Goal: Find specific page/section: Find specific page/section

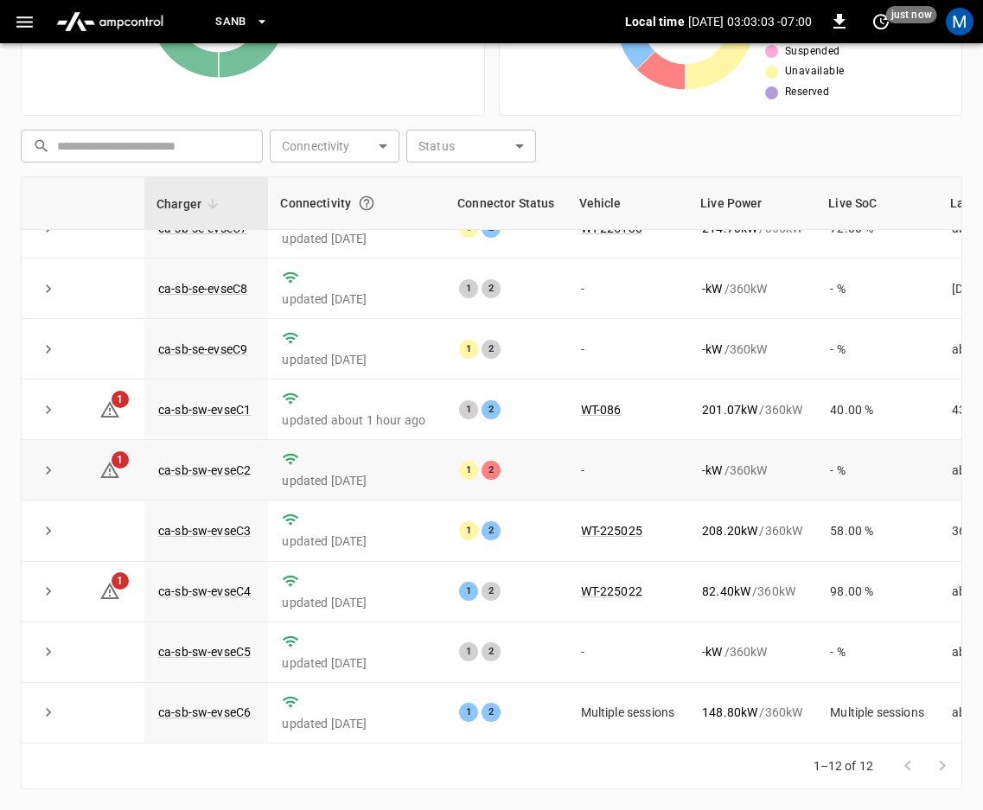
scroll to position [234, 0]
click at [193, 460] on link "ca-sb-sw-evseC2" at bounding box center [204, 470] width 99 height 21
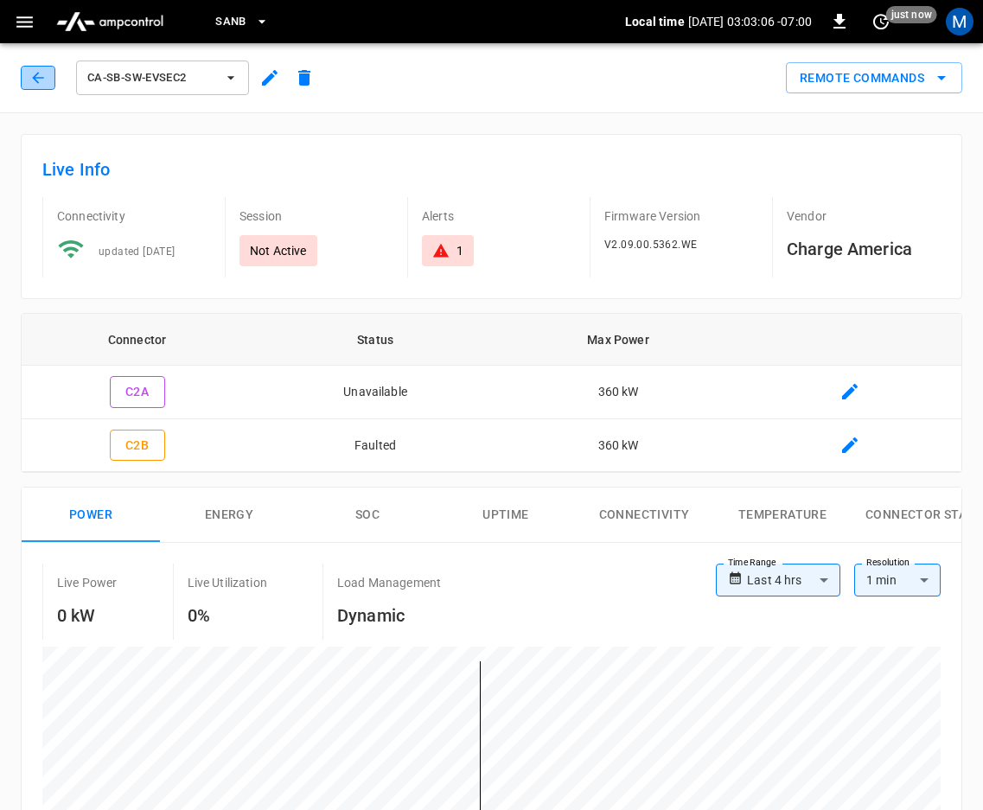
click at [47, 85] on button "button" at bounding box center [38, 78] width 35 height 24
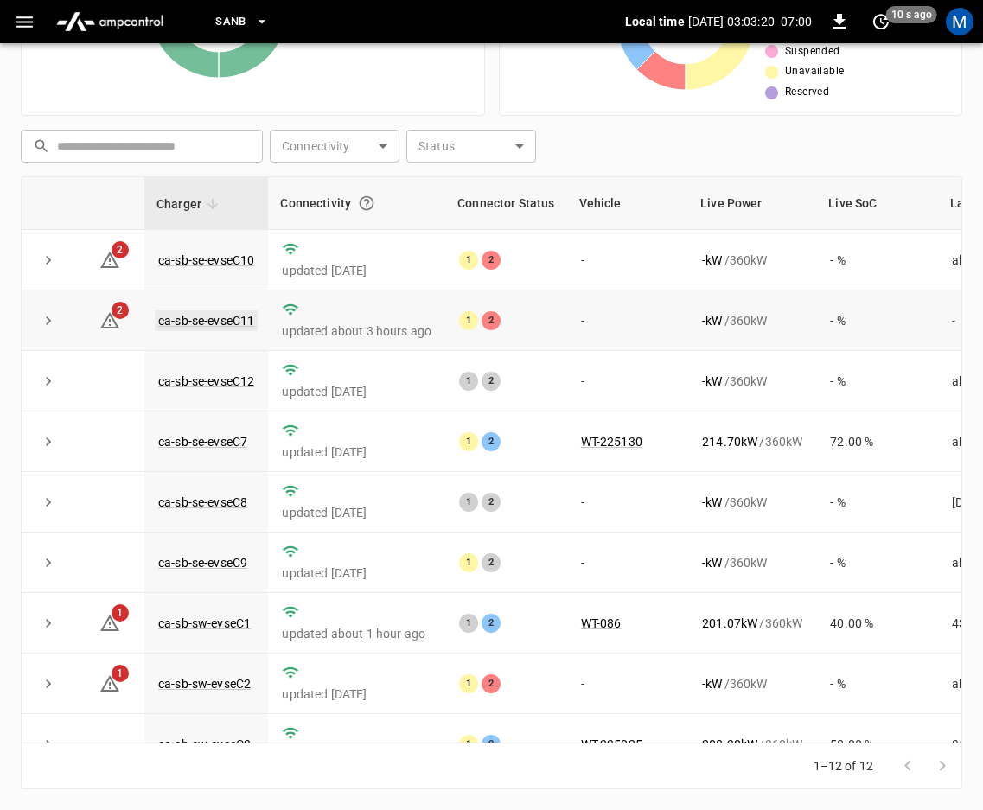
click at [195, 317] on link "ca-sb-se-evseC11" at bounding box center [206, 321] width 103 height 21
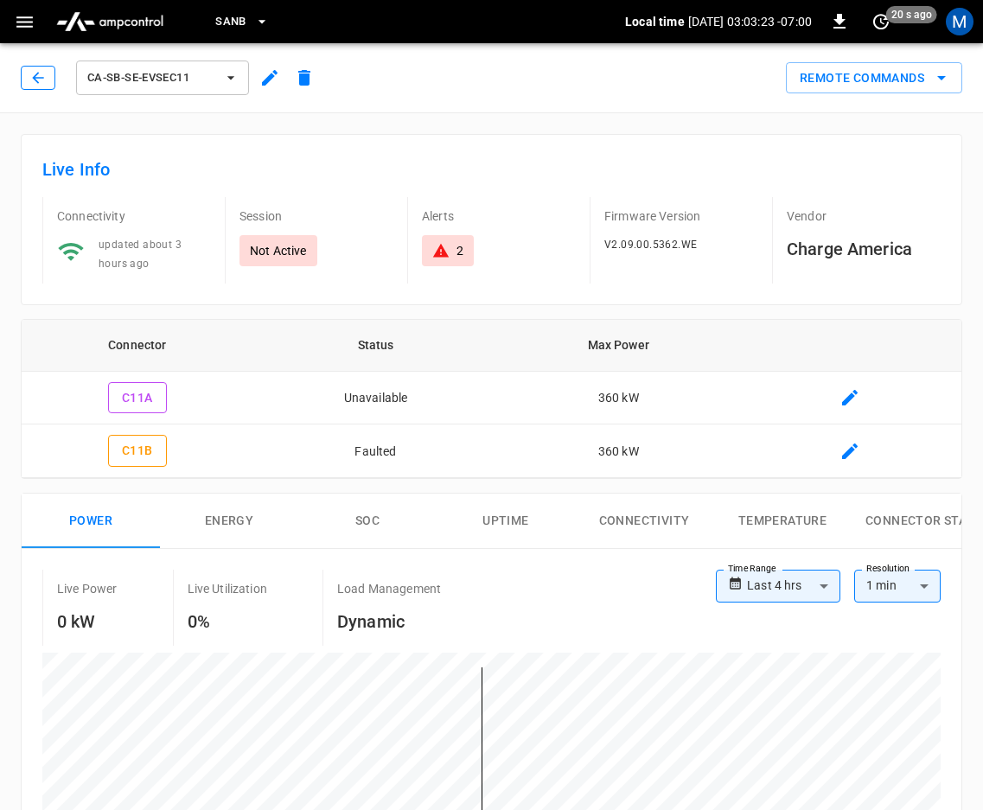
click at [38, 82] on icon "button" at bounding box center [37, 77] width 11 height 11
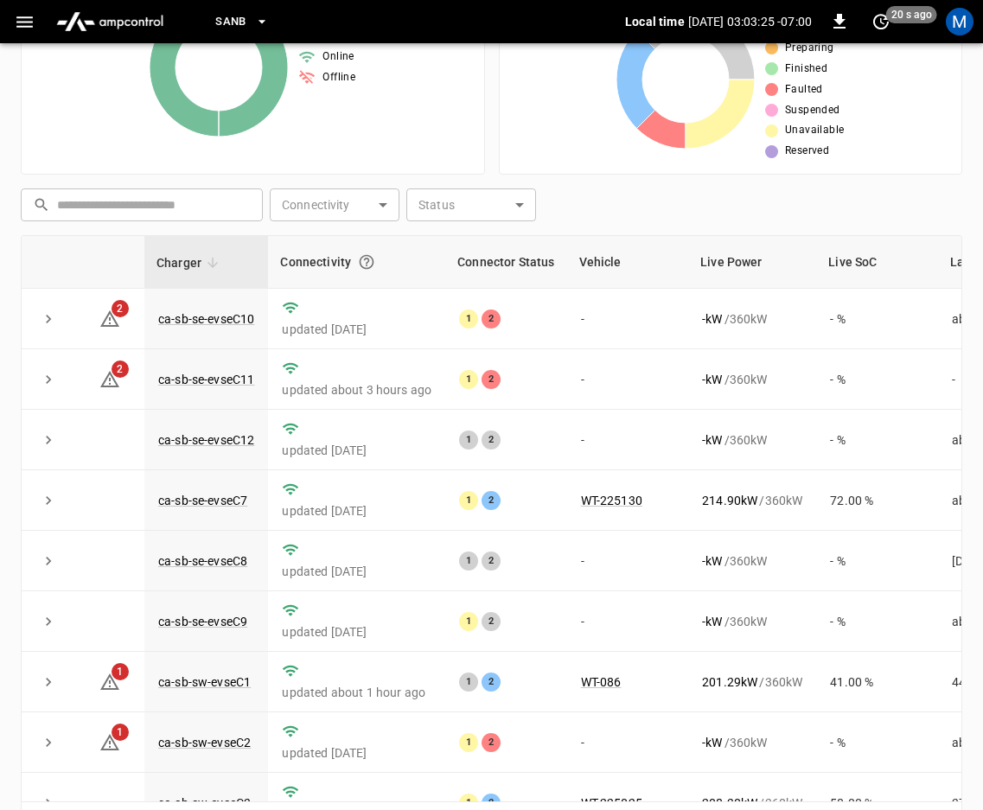
scroll to position [302, 0]
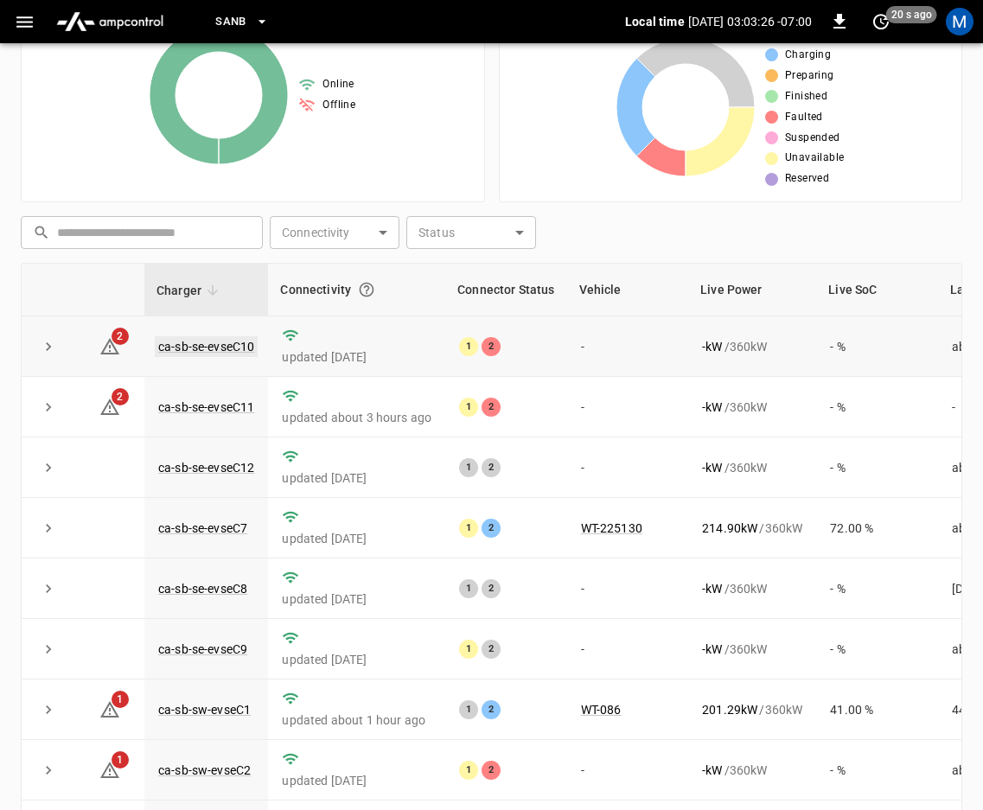
click at [227, 344] on link "ca-sb-se-evseC10" at bounding box center [206, 346] width 103 height 21
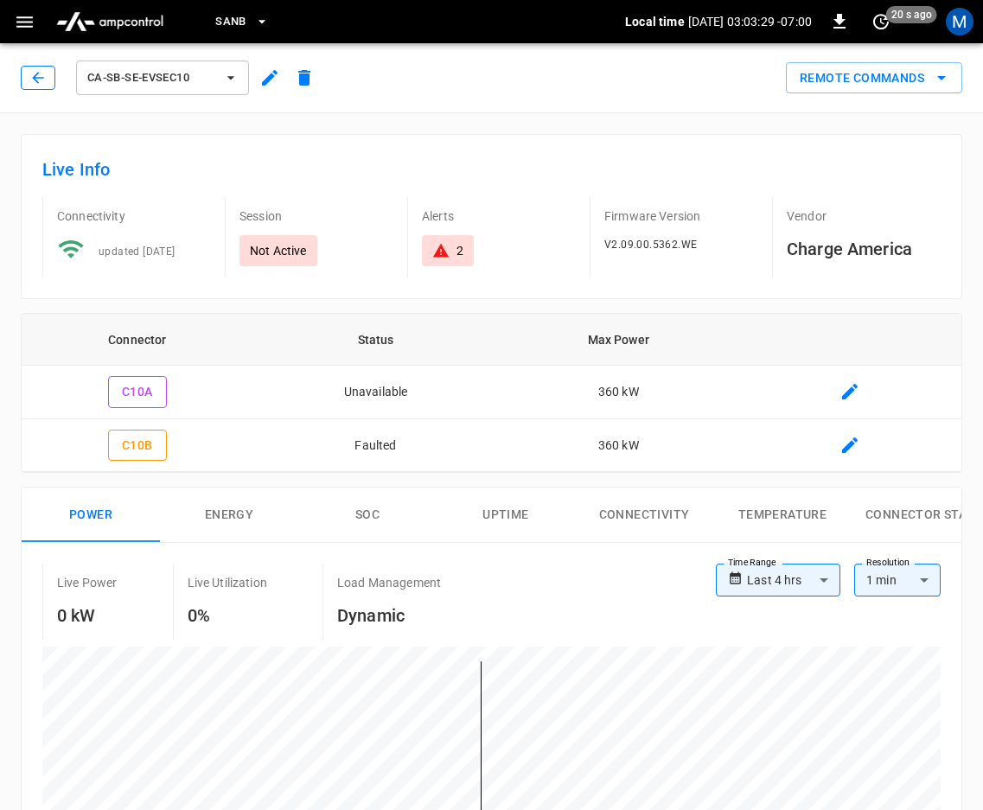
click at [36, 79] on icon "button" at bounding box center [37, 77] width 17 height 17
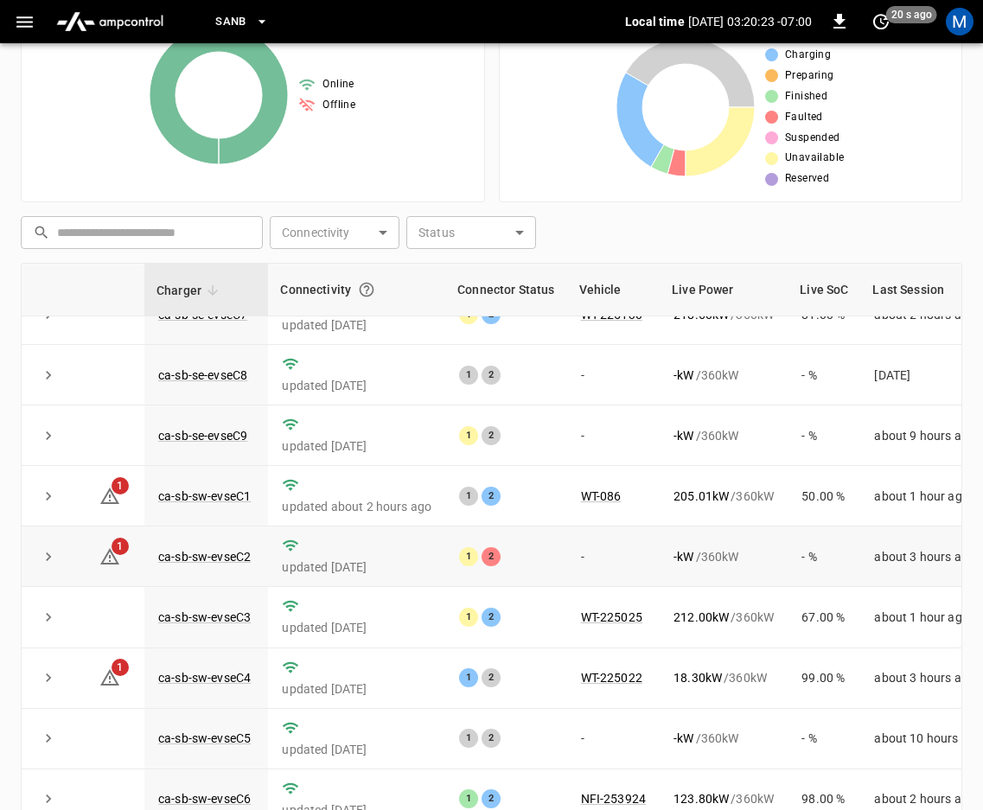
scroll to position [234, 0]
click at [222, 547] on link "ca-sb-sw-evseC2" at bounding box center [204, 557] width 99 height 21
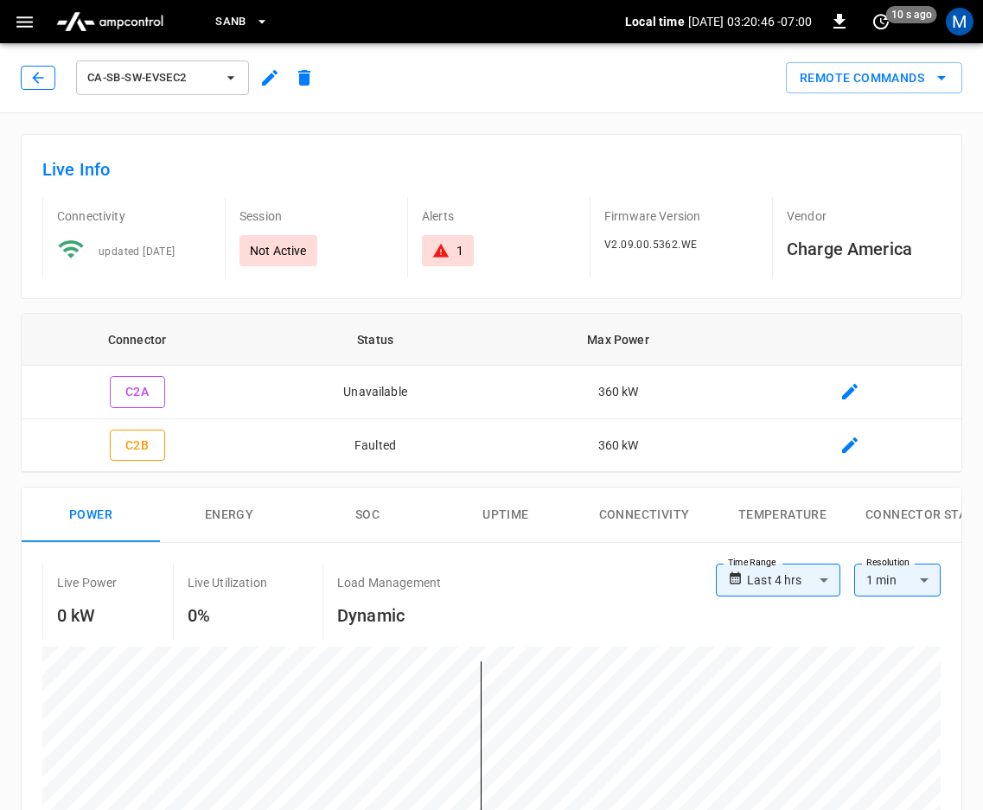
click at [42, 75] on icon "button" at bounding box center [37, 77] width 17 height 17
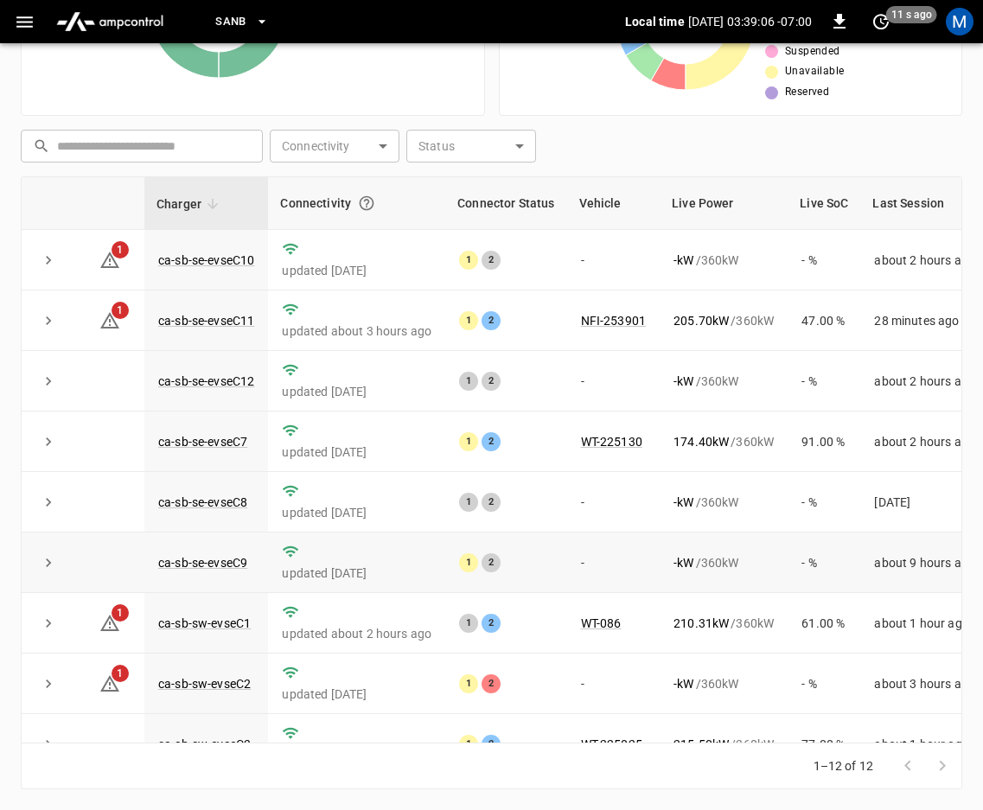
scroll to position [234, 0]
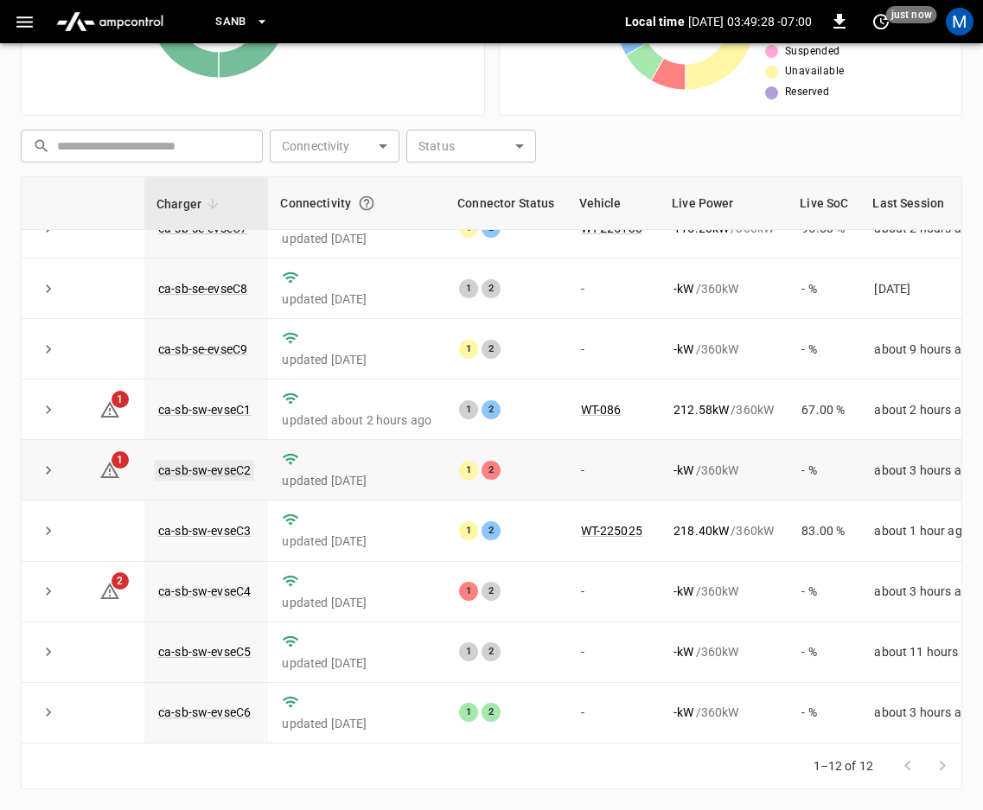
click at [216, 460] on link "ca-sb-sw-evseC2" at bounding box center [204, 470] width 99 height 21
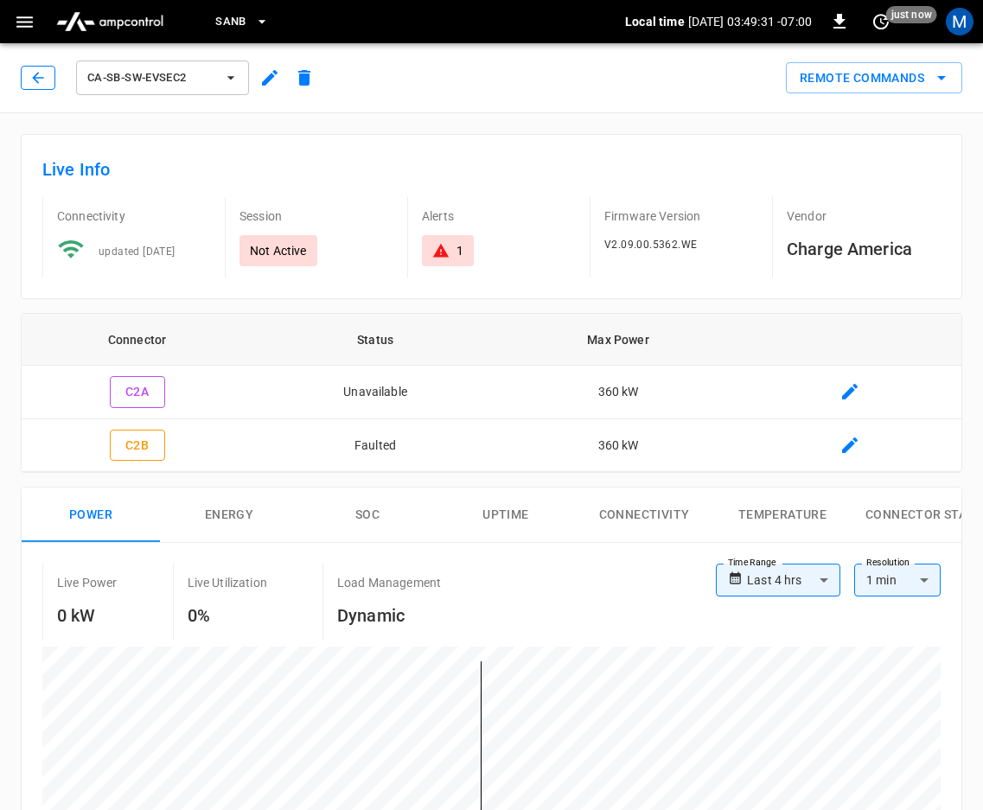
click at [40, 85] on icon "button" at bounding box center [37, 77] width 17 height 17
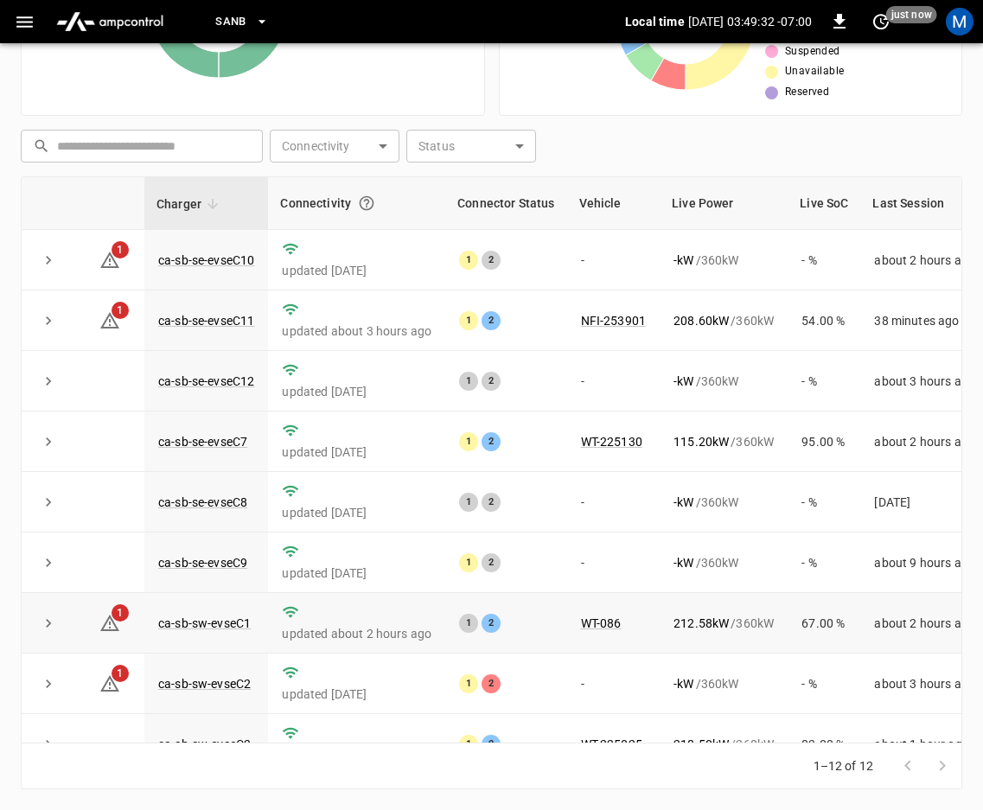
scroll to position [234, 0]
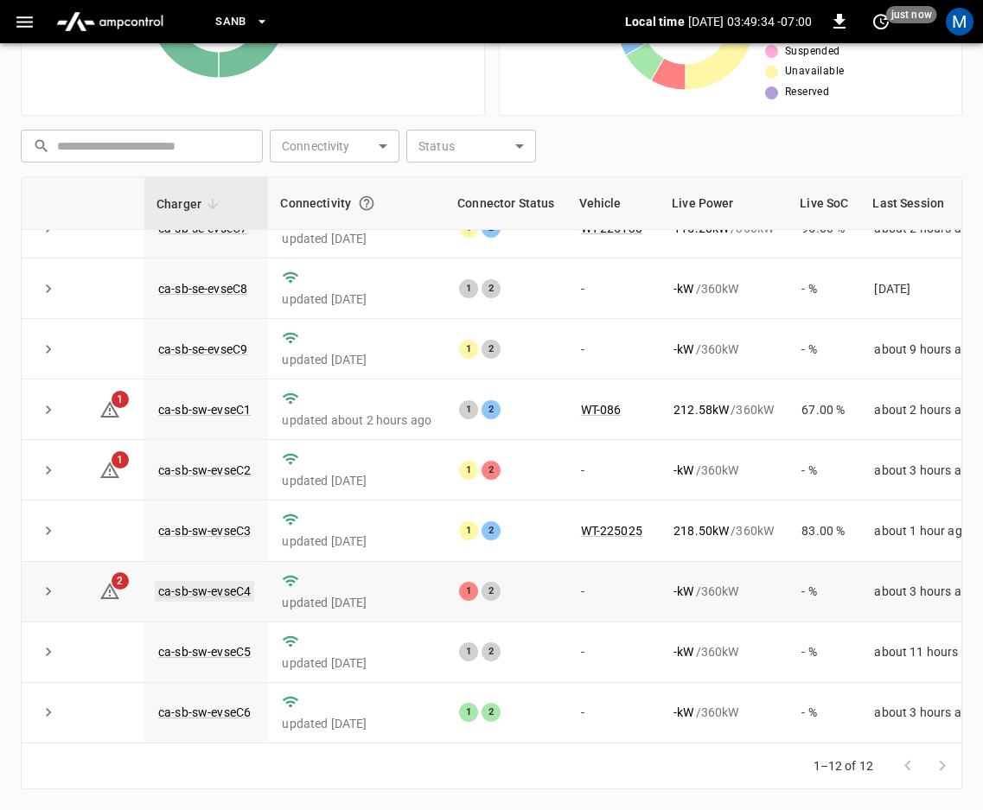
click at [232, 581] on link "ca-sb-sw-evseC4" at bounding box center [204, 591] width 99 height 21
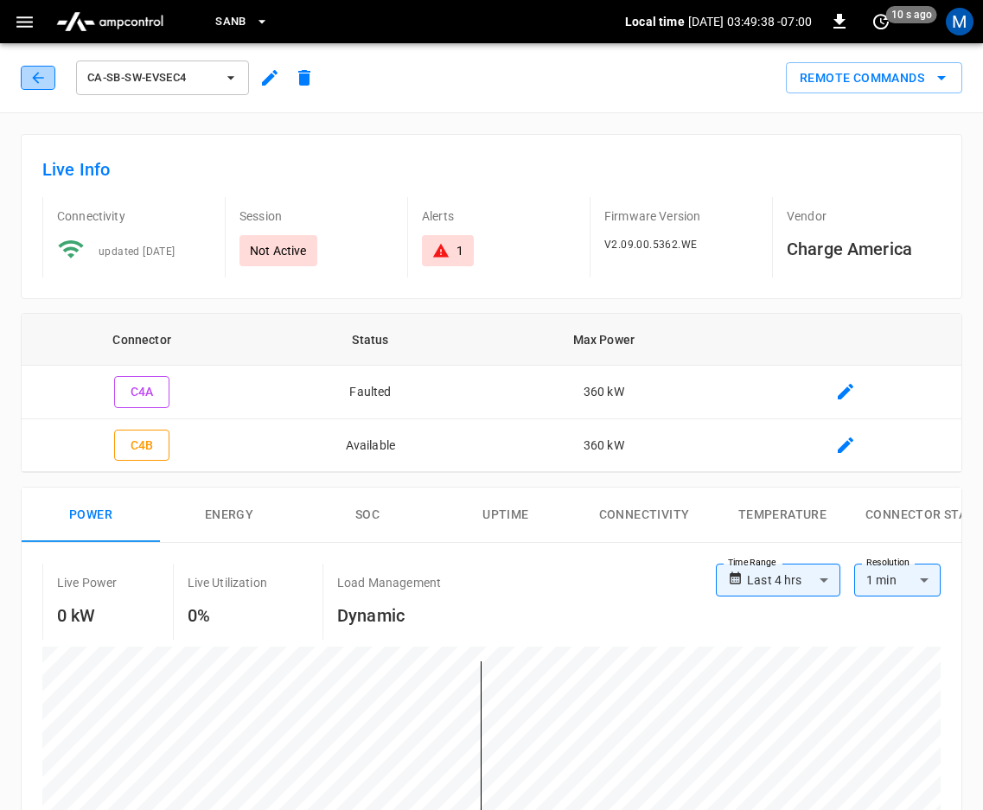
click at [33, 74] on icon "button" at bounding box center [37, 77] width 17 height 17
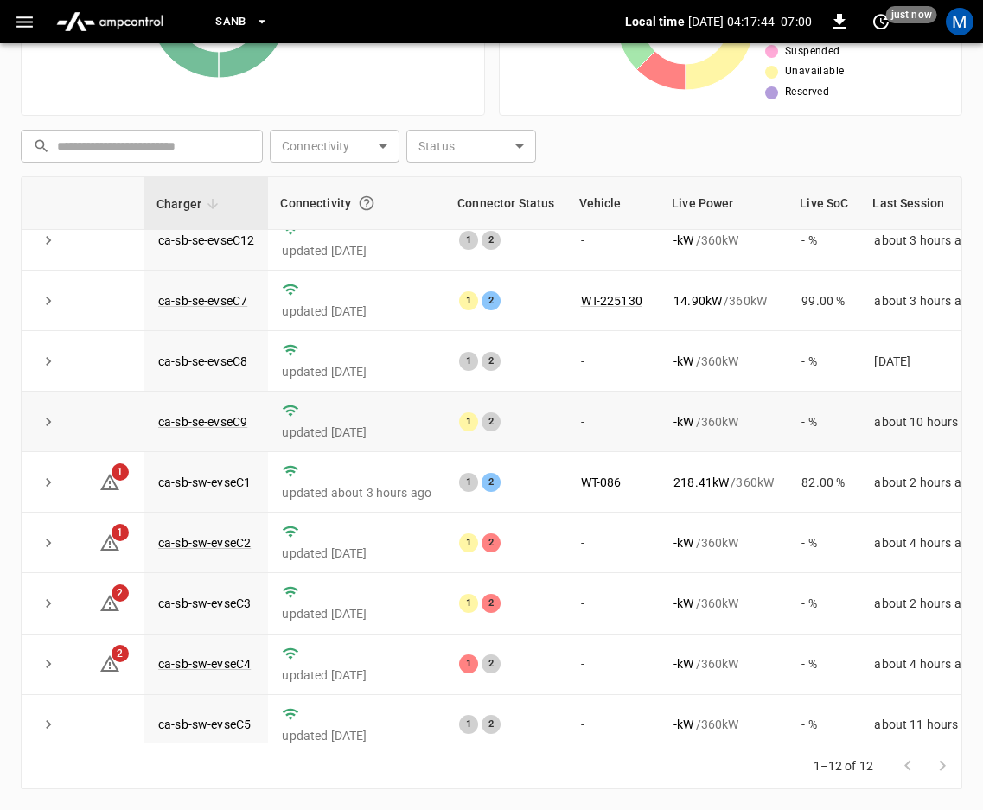
scroll to position [234, 0]
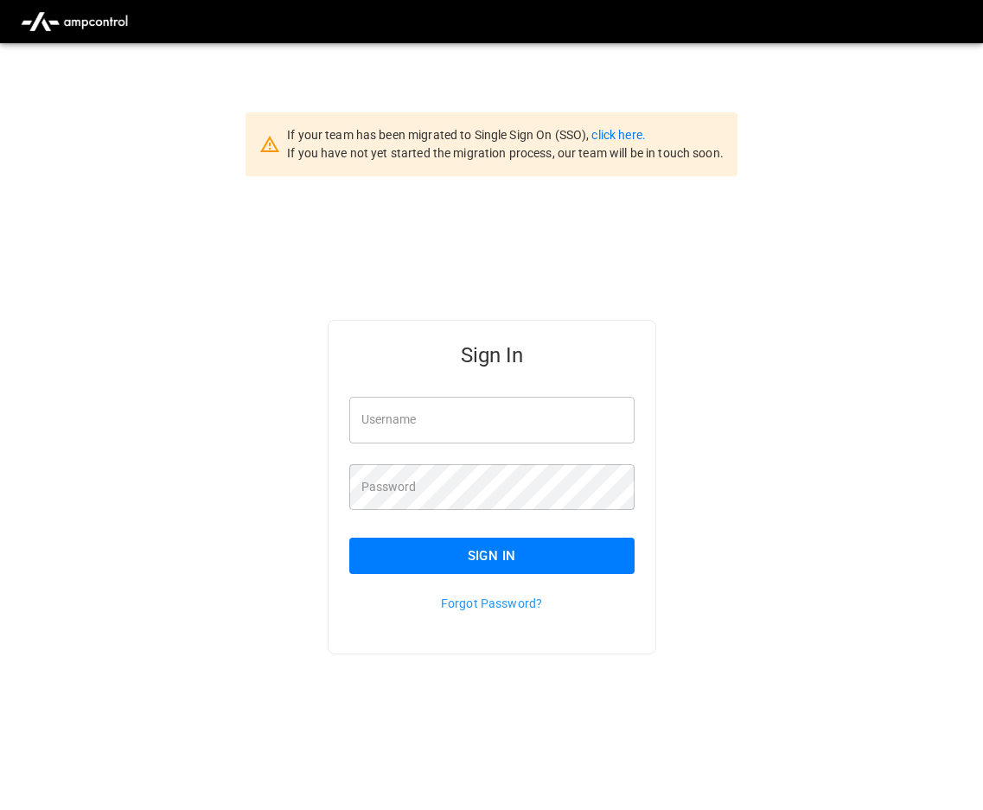
type input "**********"
click at [421, 561] on button "Sign In" at bounding box center [491, 556] width 285 height 36
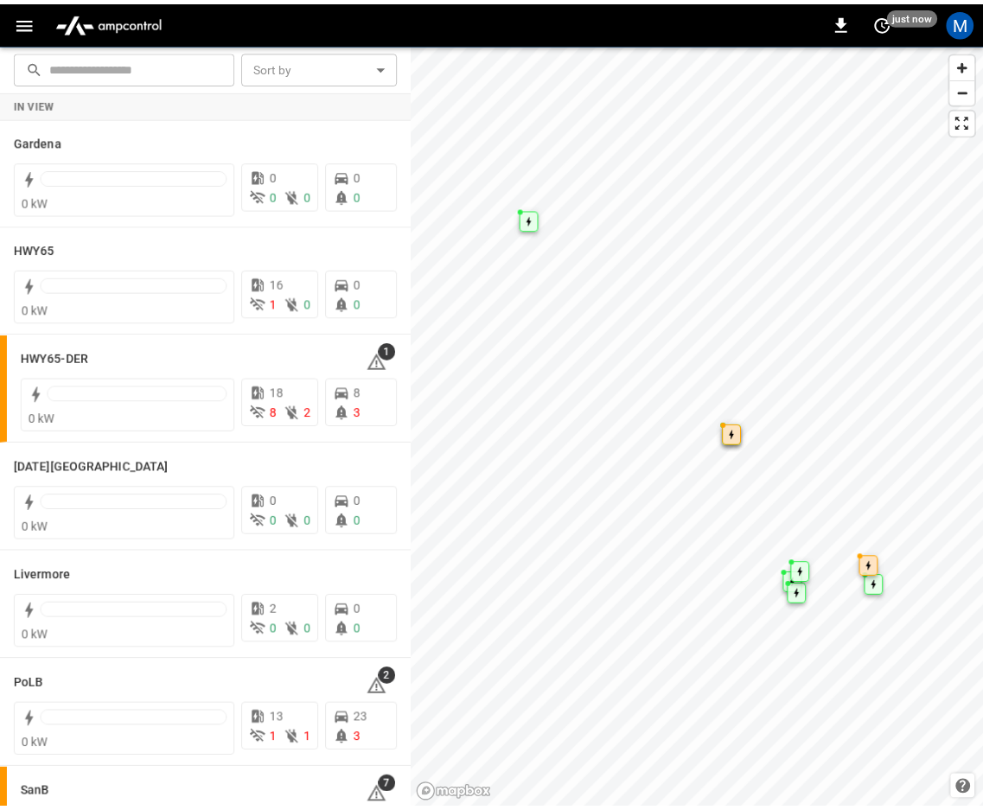
scroll to position [259, 0]
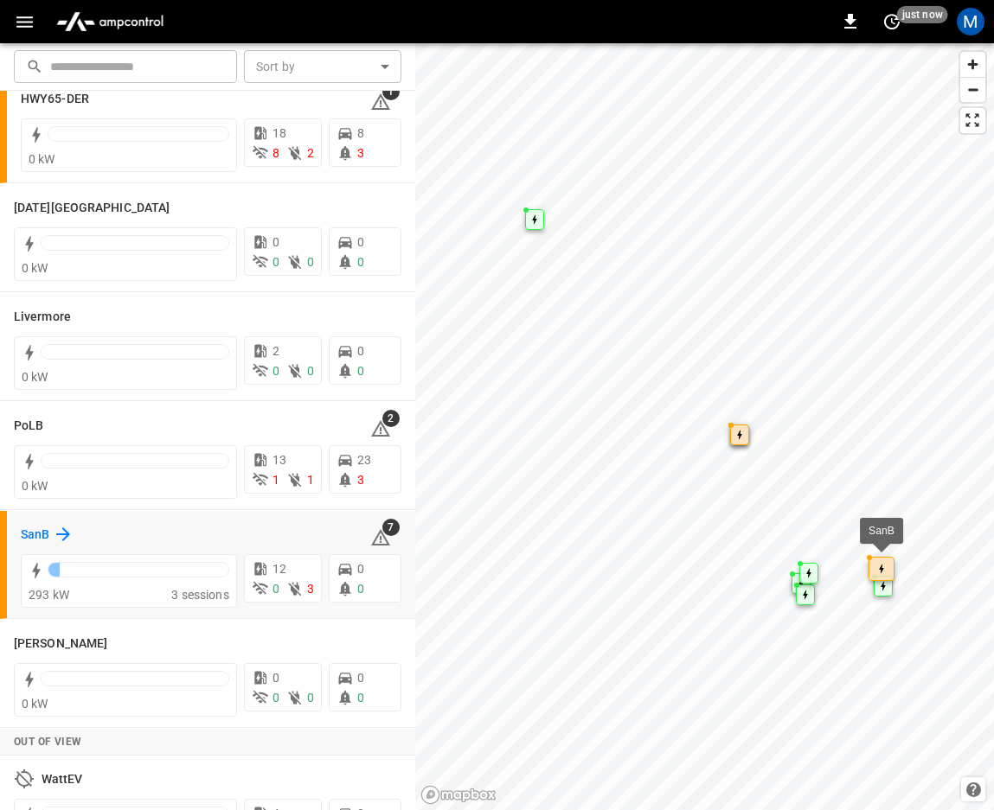
click at [56, 527] on icon at bounding box center [63, 534] width 21 height 21
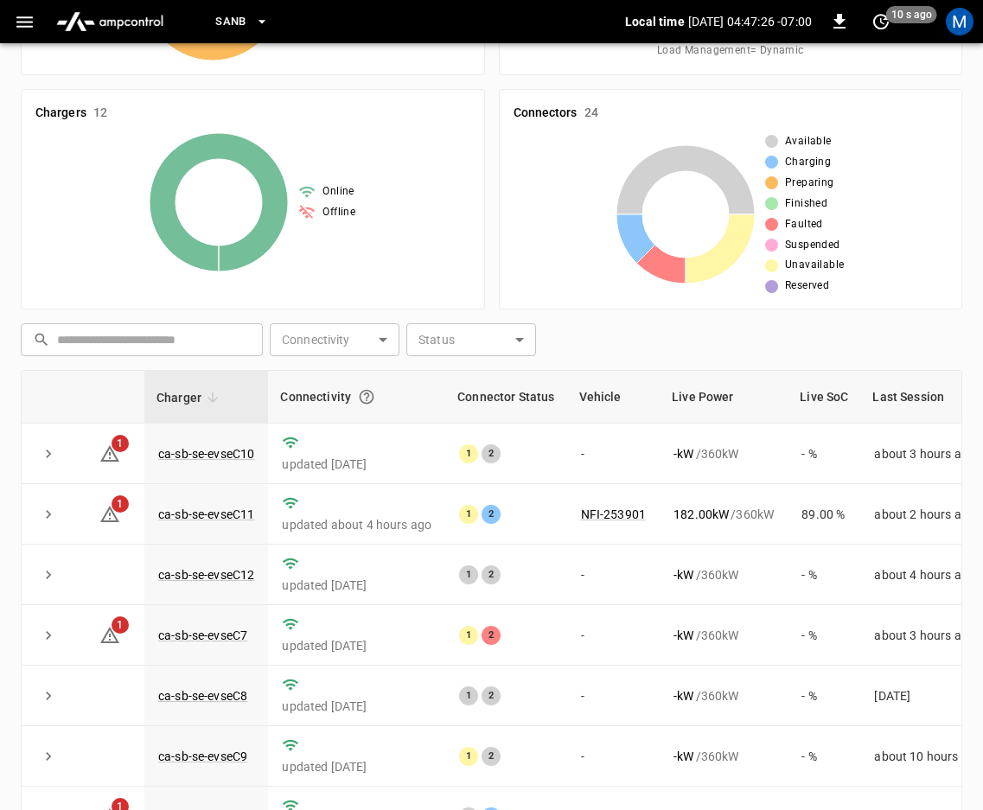
scroll to position [388, 0]
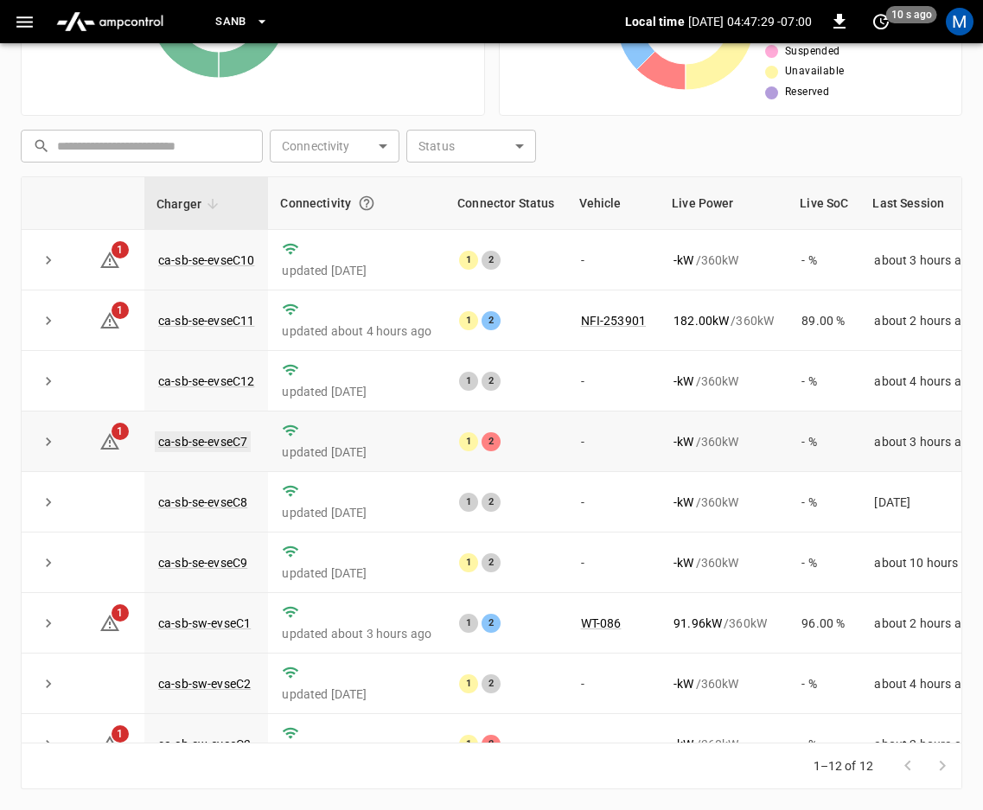
click at [215, 439] on link "ca-sb-se-evseC7" at bounding box center [203, 442] width 96 height 21
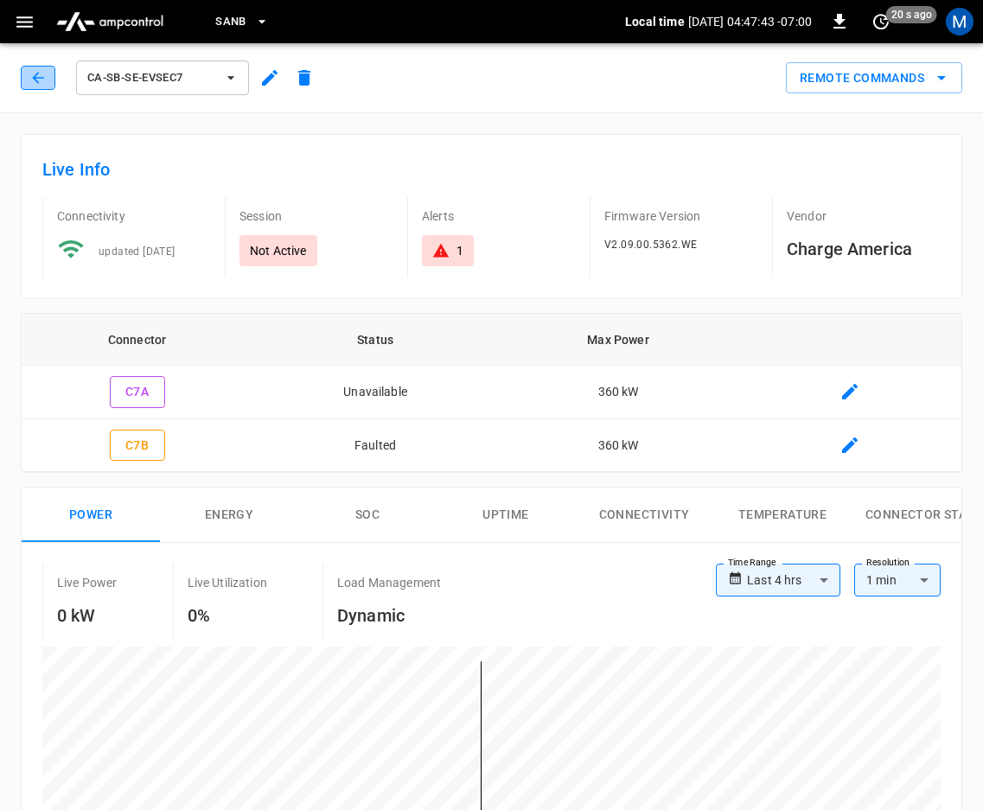
click at [40, 85] on icon "button" at bounding box center [37, 77] width 17 height 17
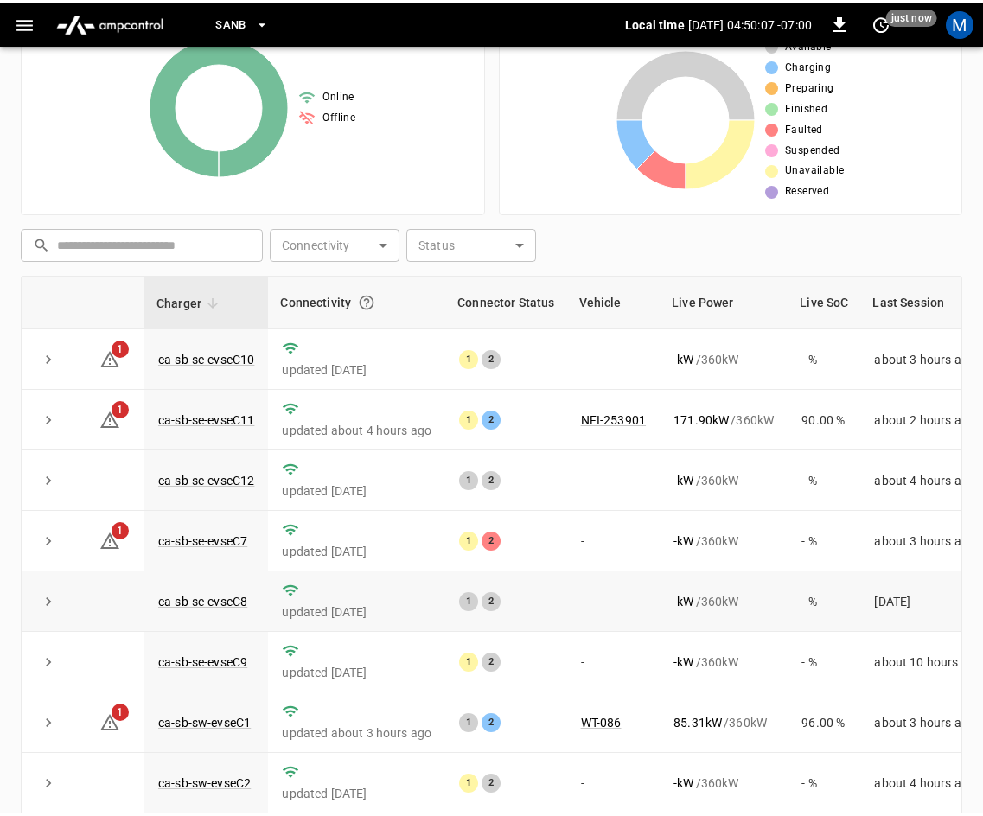
scroll to position [215, 0]
